Goal: Entertainment & Leisure: Consume media (video, audio)

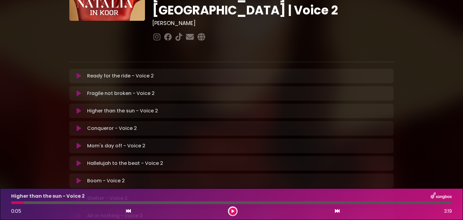
scroll to position [76, 0]
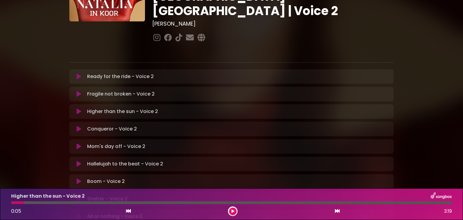
click at [13, 204] on div "Higher than the sun - Voice 2 0:05 3:19" at bounding box center [232, 204] width 448 height 24
click at [129, 212] on icon at bounding box center [128, 211] width 5 height 5
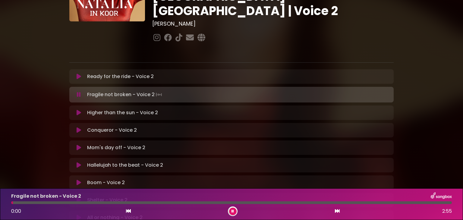
click at [337, 212] on icon at bounding box center [337, 211] width 5 height 5
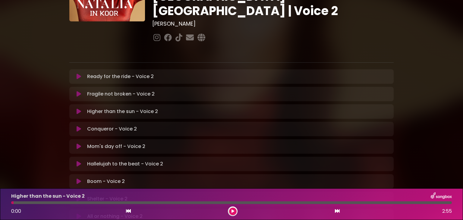
click at [231, 211] on icon at bounding box center [232, 211] width 3 height 4
click at [233, 210] on icon at bounding box center [232, 211] width 3 height 4
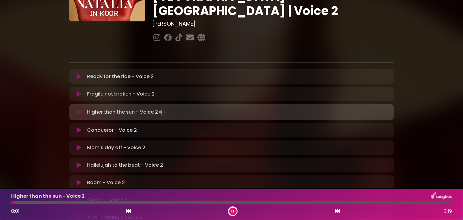
click at [234, 213] on button at bounding box center [233, 212] width 8 height 8
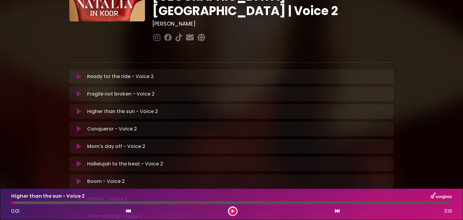
click at [234, 213] on icon at bounding box center [232, 211] width 3 height 4
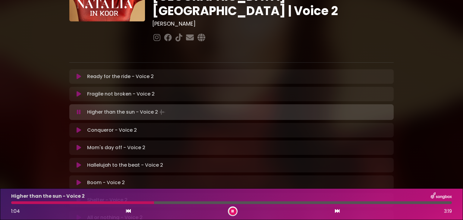
click at [234, 209] on button at bounding box center [233, 212] width 8 height 8
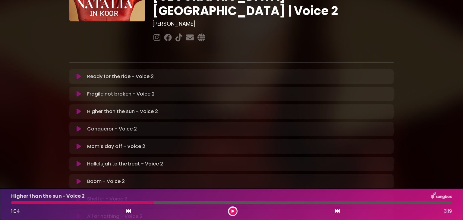
click at [14, 203] on div at bounding box center [82, 202] width 143 height 3
click at [13, 203] on div at bounding box center [82, 202] width 143 height 3
click at [127, 212] on icon at bounding box center [128, 211] width 5 height 5
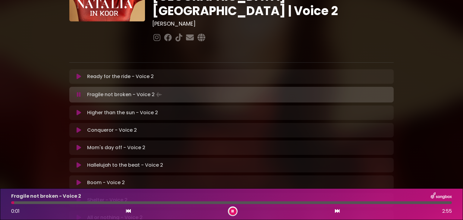
click at [339, 210] on icon at bounding box center [337, 211] width 5 height 5
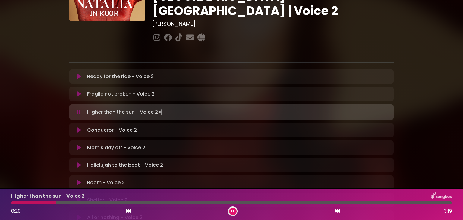
click at [233, 212] on icon at bounding box center [232, 211] width 2 height 4
